Goal: Information Seeking & Learning: Learn about a topic

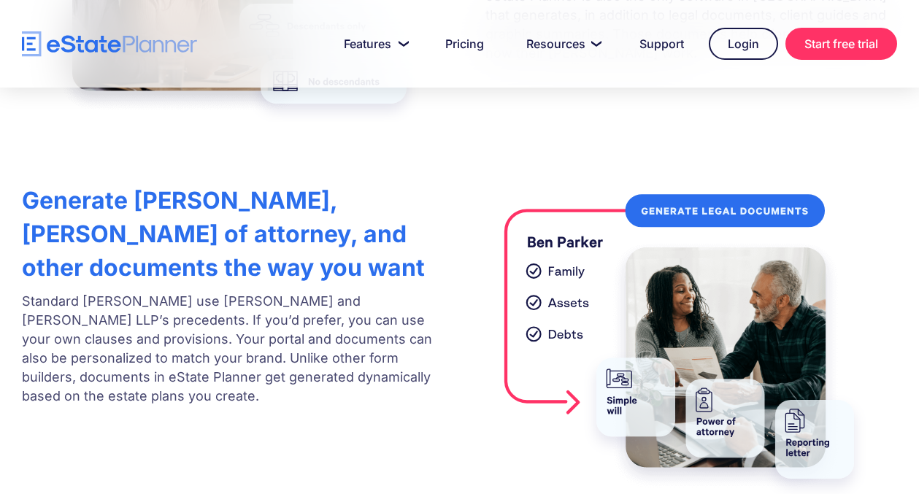
scroll to position [3095, 0]
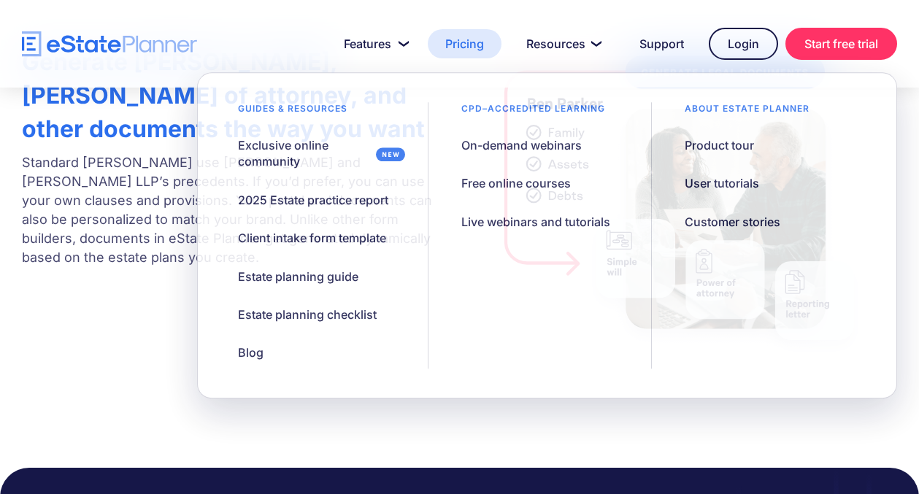
click at [465, 50] on link "Pricing" at bounding box center [465, 43] width 74 height 29
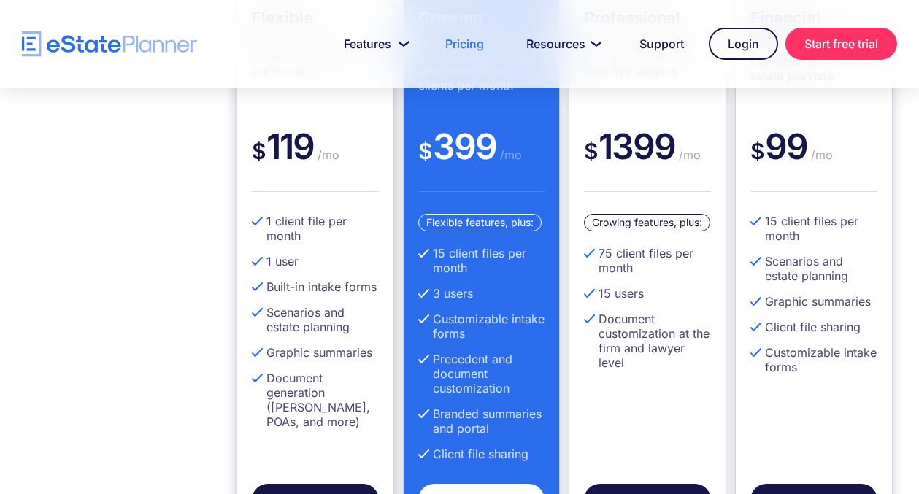
scroll to position [534, 0]
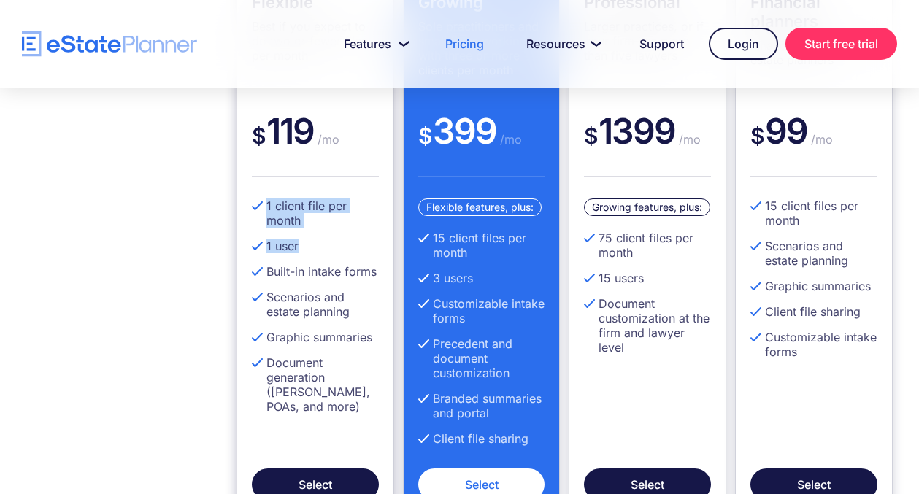
drag, startPoint x: 261, startPoint y: 206, endPoint x: 327, endPoint y: 241, distance: 75.1
click at [327, 241] on ul "1 client file per month 1 user Built-in intake forms Scenarios and estate plann…" at bounding box center [315, 312] width 127 height 226
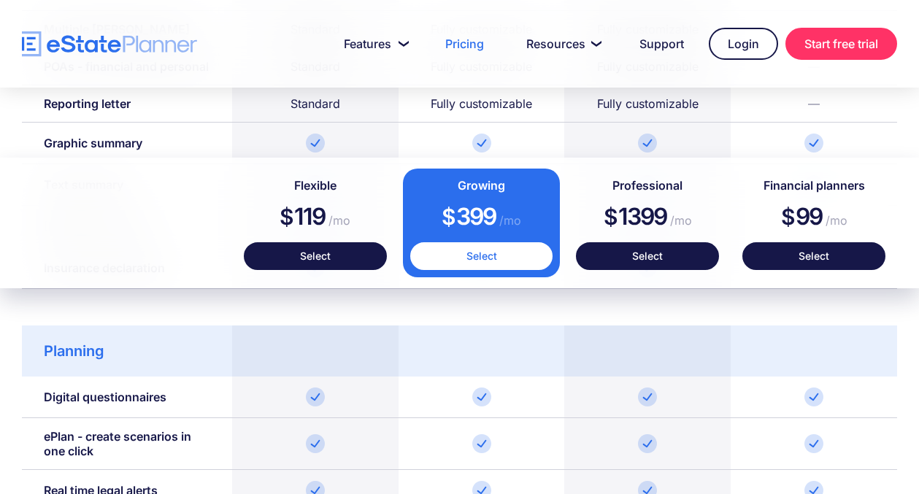
scroll to position [1718, 0]
